Goal: Register for event/course: Sign up to attend an event or enroll in a course

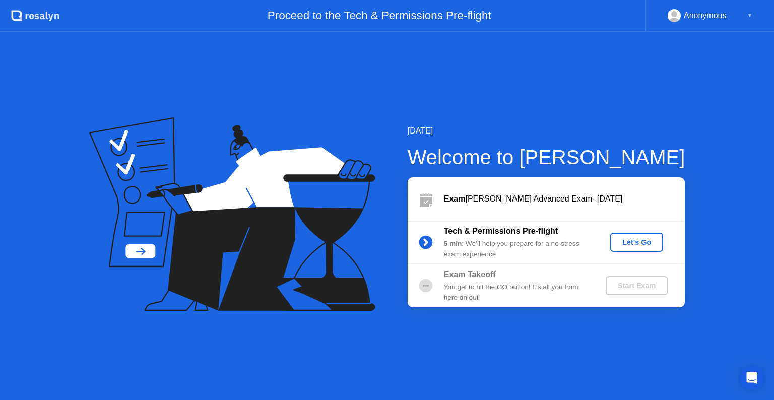
click at [635, 246] on div "Let's Go" at bounding box center [636, 242] width 45 height 8
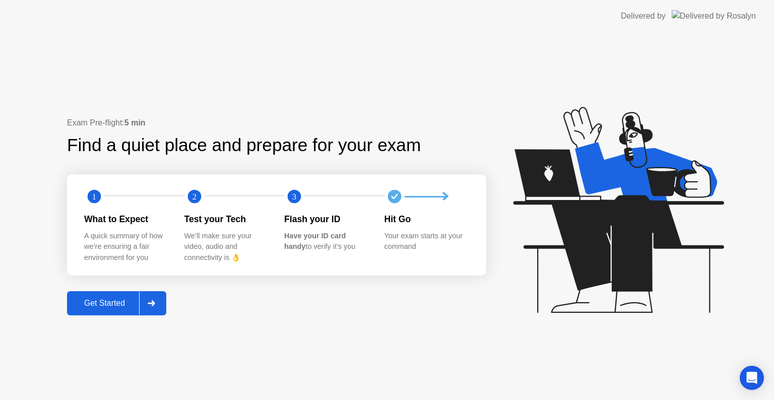
click at [103, 304] on div "Get Started" at bounding box center [104, 303] width 69 height 9
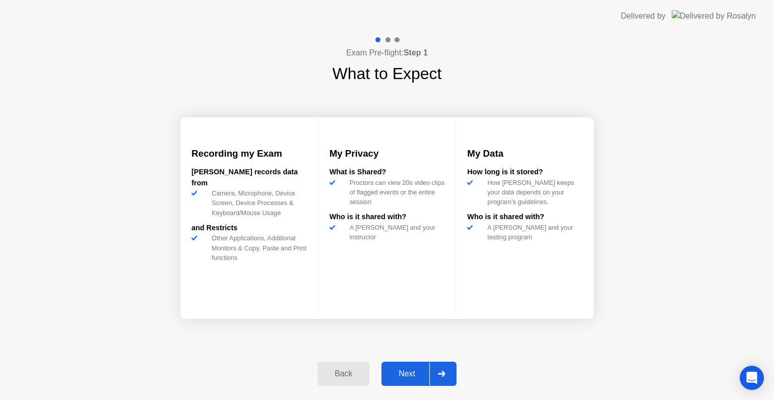
click at [392, 376] on div "Next" at bounding box center [406, 373] width 45 height 9
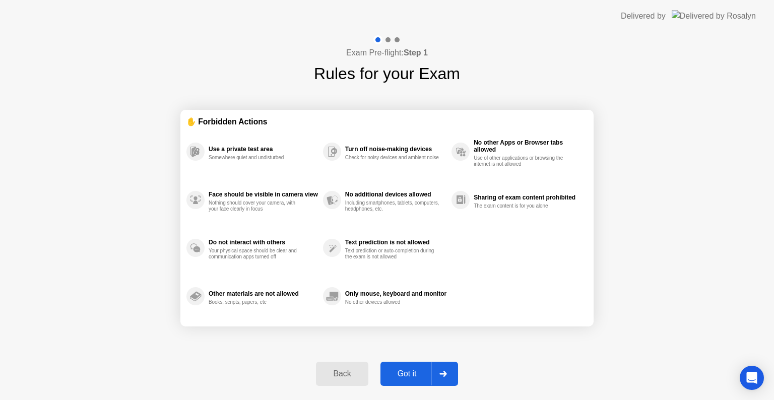
click at [404, 371] on div "Got it" at bounding box center [406, 373] width 47 height 9
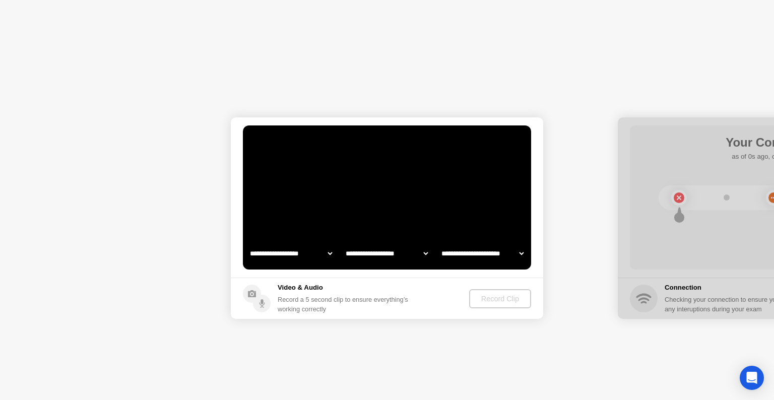
select select "**********"
select select "*******"
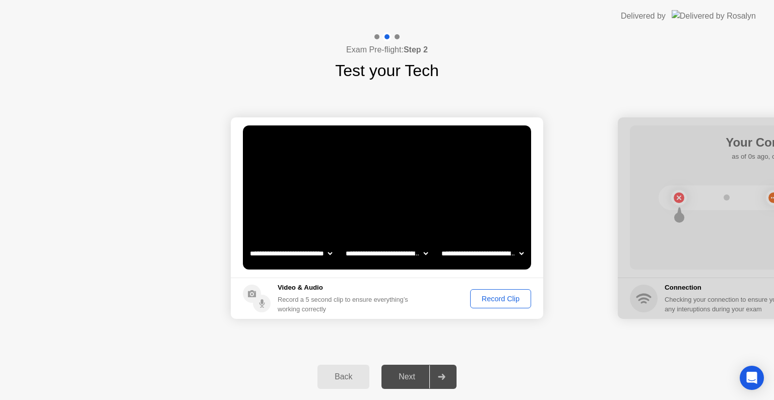
click at [494, 298] on div "Record Clip" at bounding box center [501, 299] width 54 height 8
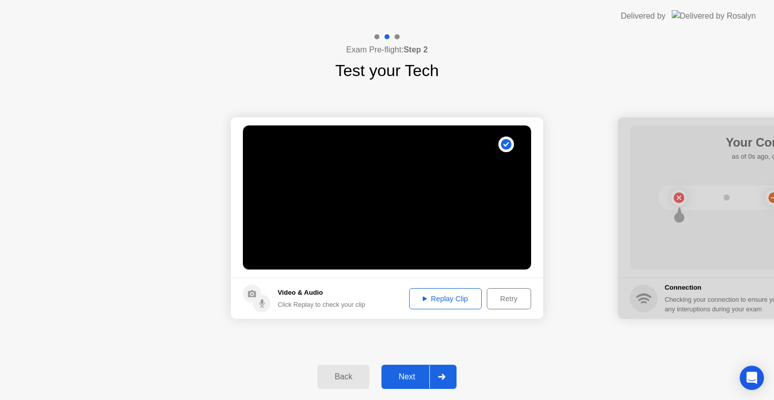
click at [457, 302] on div "Replay Clip" at bounding box center [446, 299] width 66 height 8
drag, startPoint x: 702, startPoint y: 123, endPoint x: 667, endPoint y: 122, distance: 35.3
click at [667, 122] on div at bounding box center [774, 218] width 312 height 202
click at [405, 372] on div "Next" at bounding box center [406, 376] width 45 height 9
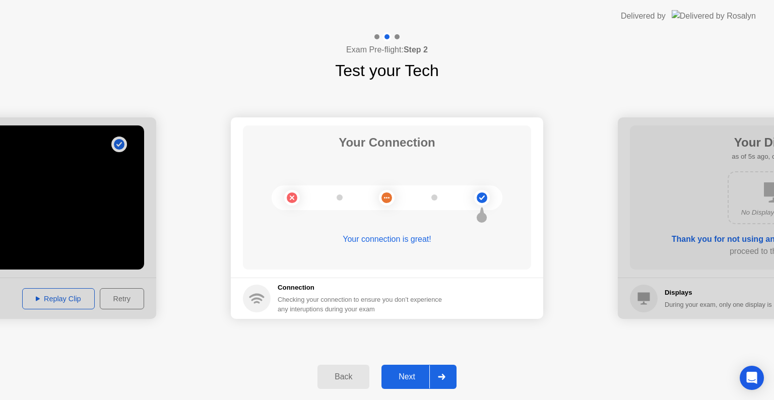
click at [407, 374] on div "Next" at bounding box center [406, 376] width 45 height 9
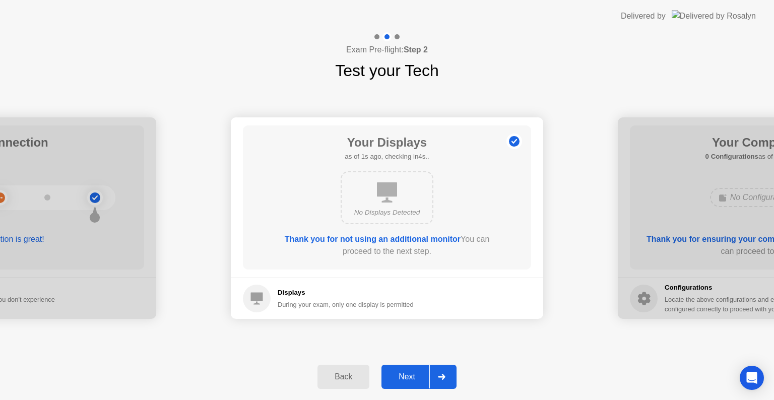
click at [407, 374] on div "Next" at bounding box center [406, 376] width 45 height 9
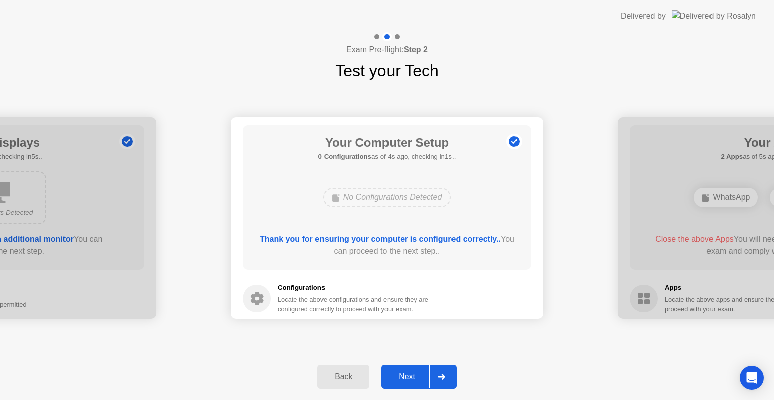
click at [407, 374] on div "Next" at bounding box center [406, 376] width 45 height 9
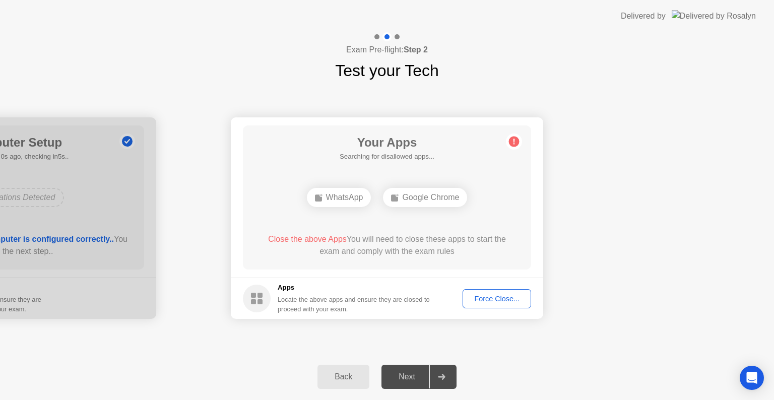
click at [502, 296] on div "Force Close..." at bounding box center [496, 299] width 61 height 8
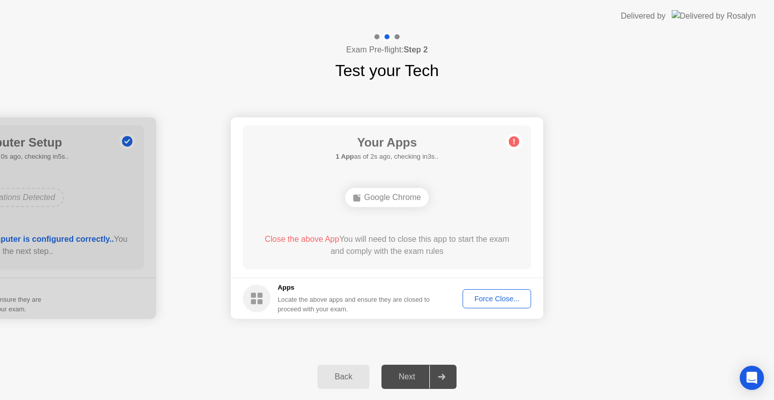
click at [499, 299] on div "Force Close..." at bounding box center [496, 299] width 61 height 8
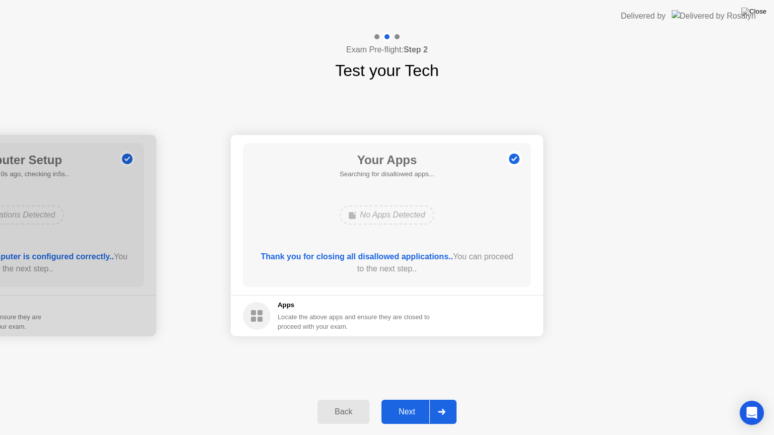
click at [411, 400] on div "Next" at bounding box center [406, 412] width 45 height 9
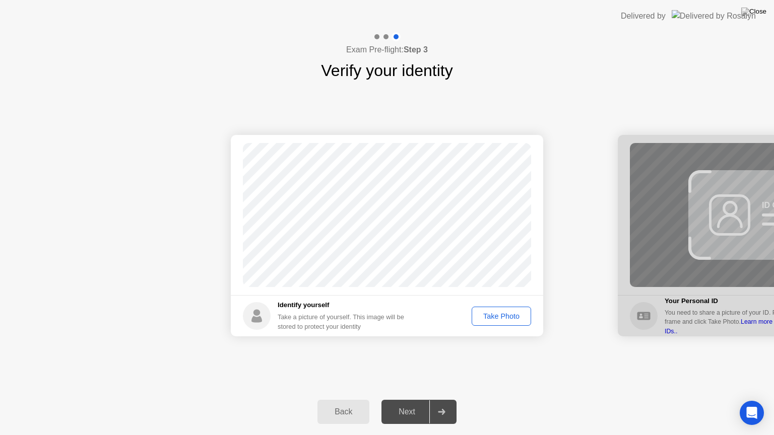
click at [510, 317] on div "Take Photo" at bounding box center [501, 316] width 52 height 8
click at [409, 400] on div "Next" at bounding box center [406, 412] width 45 height 9
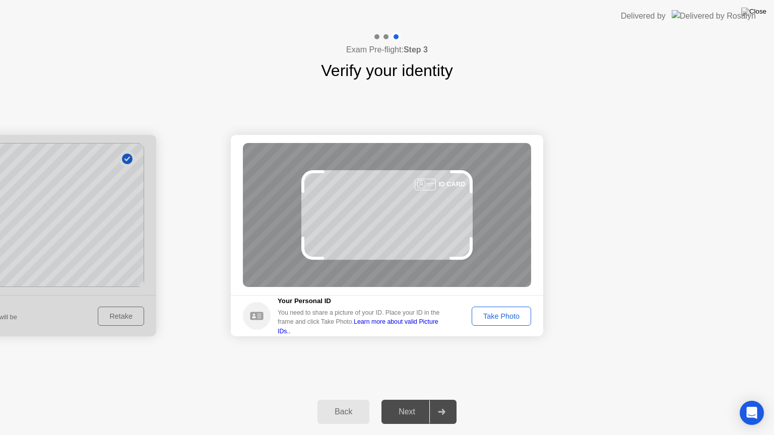
click at [501, 318] on div "Take Photo" at bounding box center [501, 316] width 52 height 8
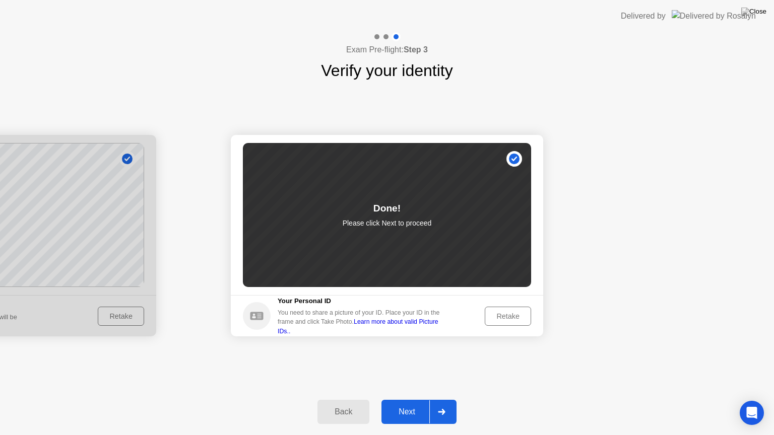
click at [405, 400] on div "Next" at bounding box center [406, 412] width 45 height 9
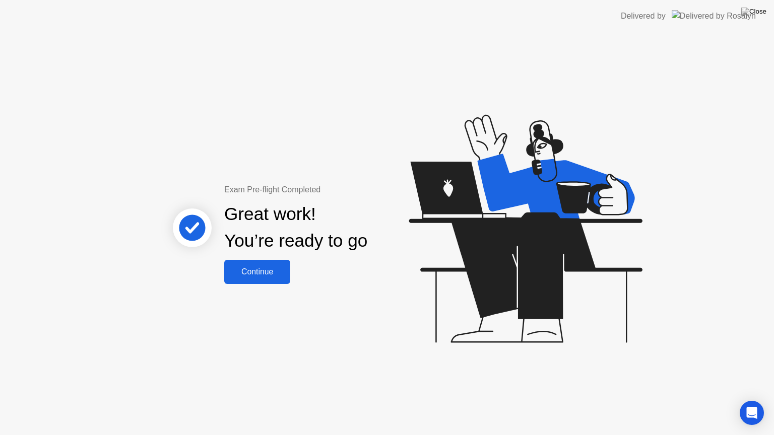
click at [249, 272] on div "Continue" at bounding box center [257, 272] width 60 height 9
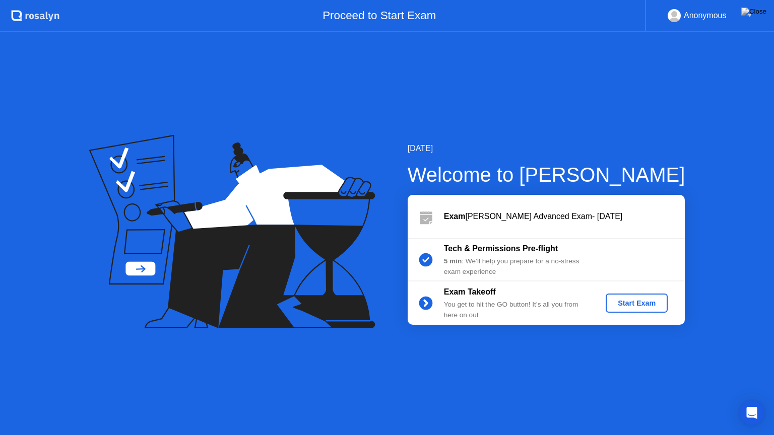
click at [635, 304] on div "Start Exam" at bounding box center [637, 303] width 54 height 8
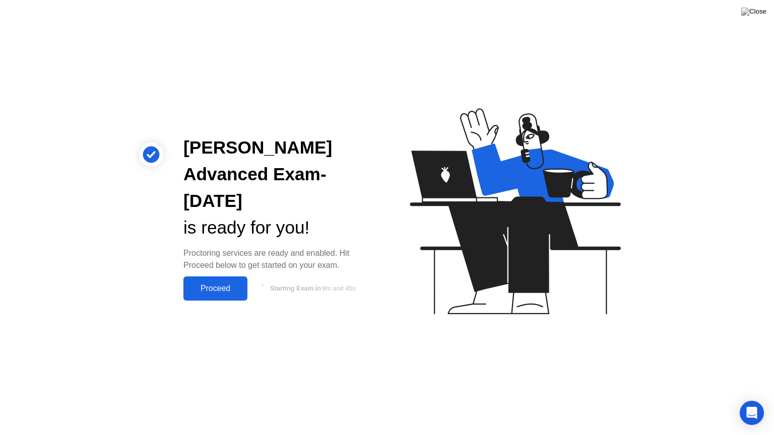
click at [210, 291] on div "Proceed" at bounding box center [215, 288] width 58 height 9
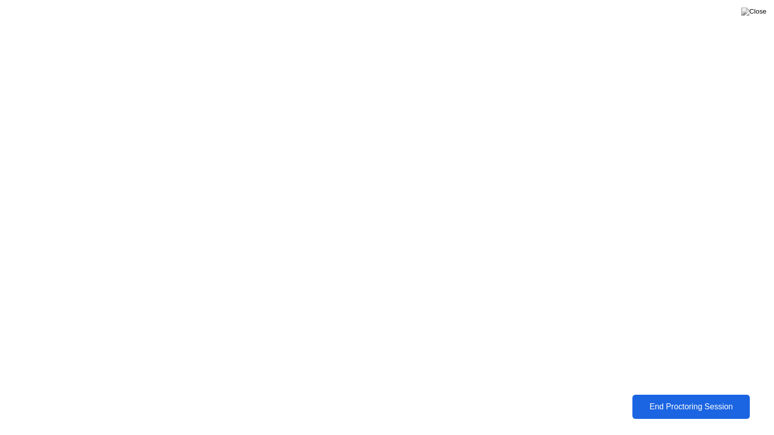
click at [740, 400] on div "End Proctoring Session" at bounding box center [690, 408] width 115 height 10
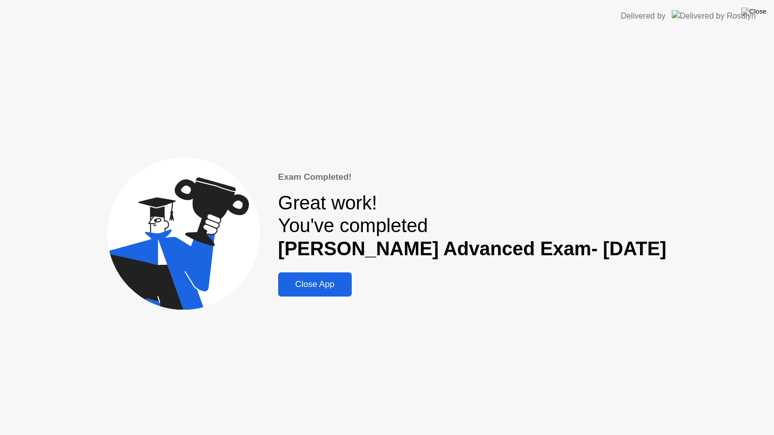
click at [341, 292] on button "Close App" at bounding box center [315, 285] width 74 height 24
